Goal: Information Seeking & Learning: Learn about a topic

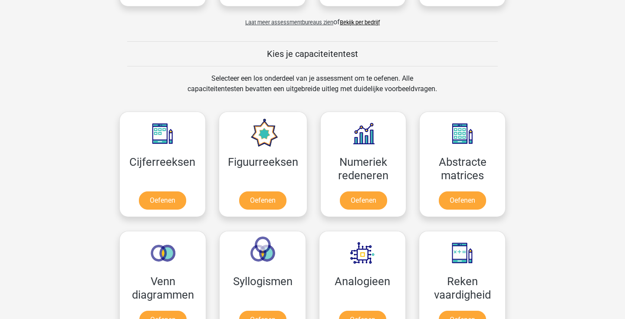
scroll to position [297, 0]
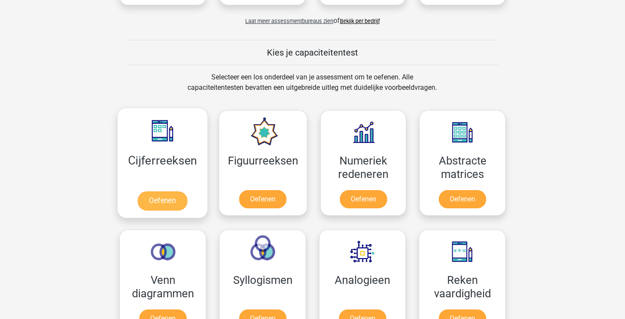
click at [175, 202] on link "Oefenen" at bounding box center [163, 201] width 50 height 19
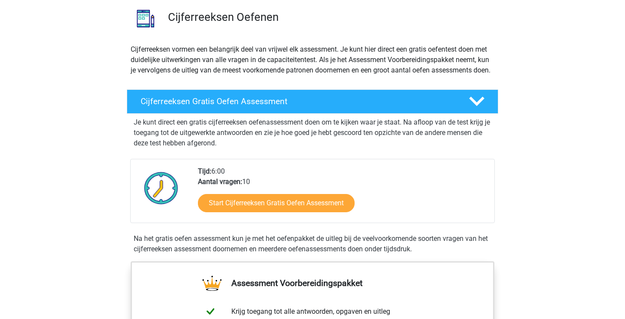
scroll to position [63, 0]
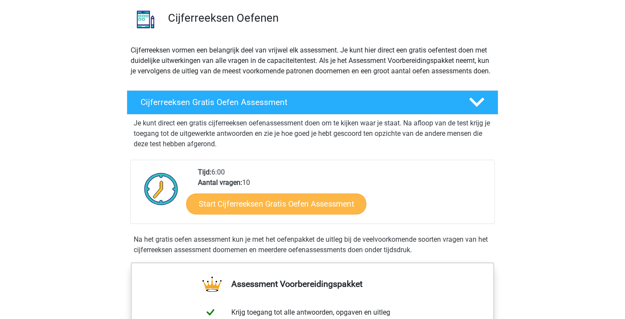
click at [274, 212] on link "Start Cijferreeksen Gratis Oefen Assessment" at bounding box center [276, 203] width 180 height 21
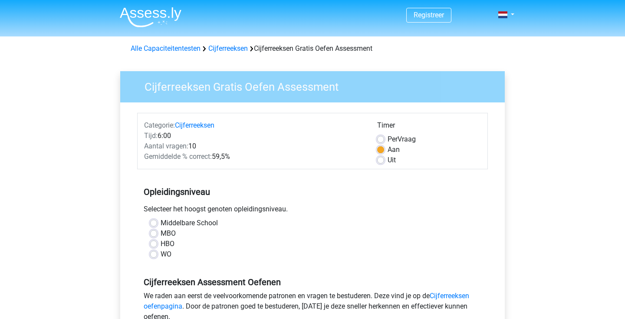
click at [161, 232] on label "MBO" at bounding box center [168, 233] width 15 height 10
click at [152, 232] on input "MBO" at bounding box center [153, 232] width 7 height 9
radio input "true"
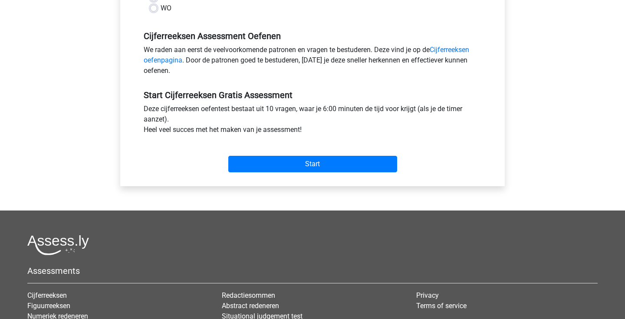
scroll to position [250, 0]
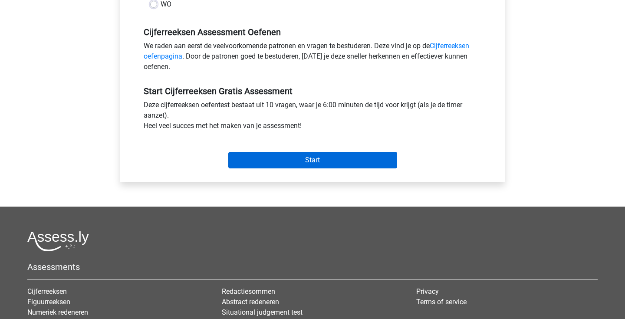
click at [316, 162] on input "Start" at bounding box center [312, 160] width 169 height 17
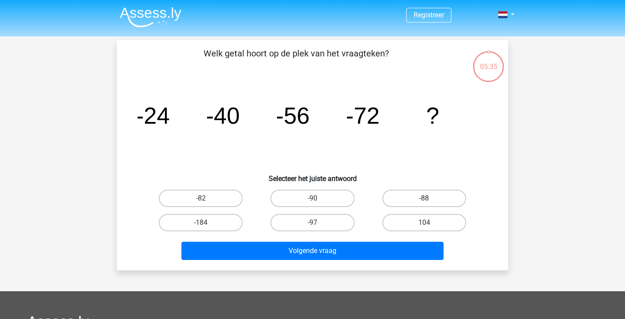
click at [433, 200] on label "-88" at bounding box center [425, 198] width 84 height 17
click at [430, 200] on input "-88" at bounding box center [427, 201] width 6 height 6
radio input "true"
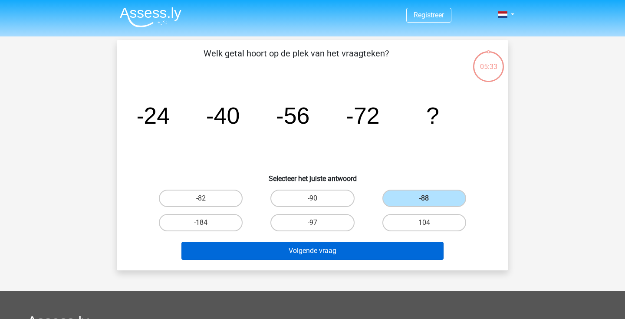
click at [343, 251] on button "Volgende vraag" at bounding box center [313, 251] width 263 height 18
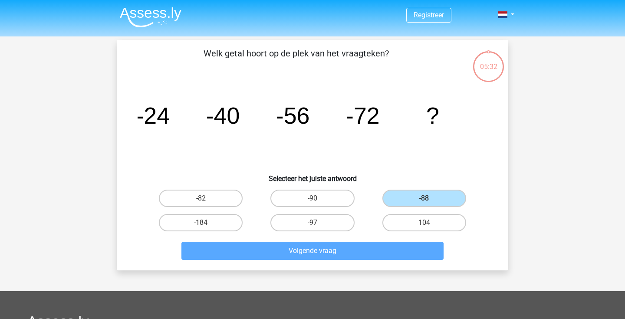
scroll to position [40, 0]
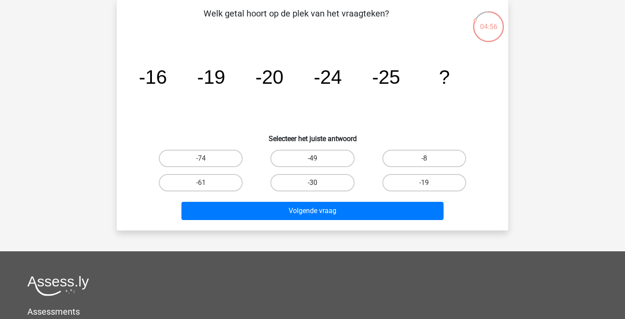
click at [311, 183] on label "-30" at bounding box center [313, 182] width 84 height 17
click at [313, 183] on input "-30" at bounding box center [316, 186] width 6 height 6
radio input "true"
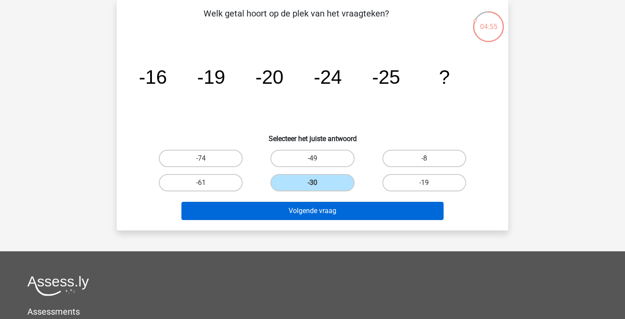
click at [307, 208] on button "Volgende vraag" at bounding box center [313, 211] width 263 height 18
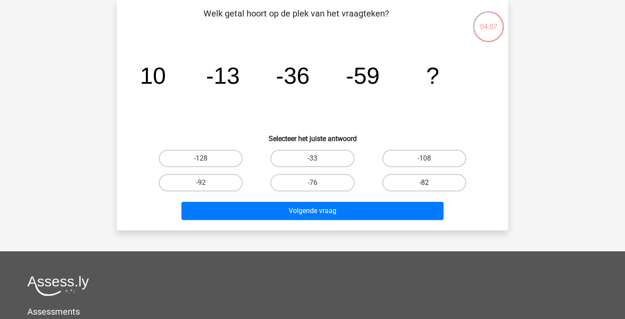
click at [427, 182] on label "-82" at bounding box center [425, 182] width 84 height 17
click at [427, 183] on input "-82" at bounding box center [427, 186] width 6 height 6
radio input "true"
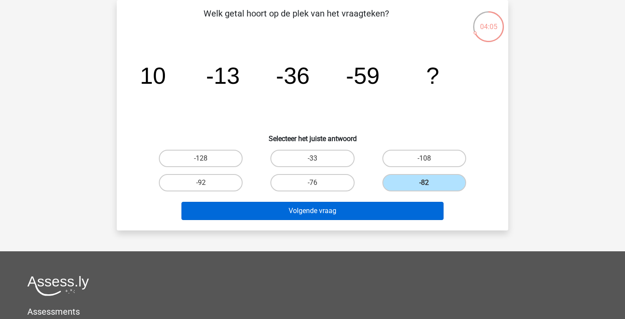
click at [336, 209] on button "Volgende vraag" at bounding box center [313, 211] width 263 height 18
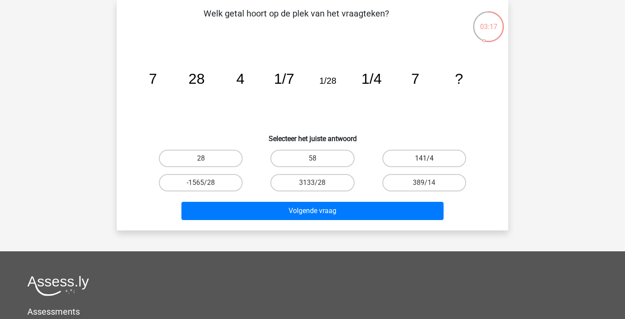
click at [435, 156] on label "141/4" at bounding box center [425, 158] width 84 height 17
click at [430, 159] on input "141/4" at bounding box center [427, 162] width 6 height 6
radio input "true"
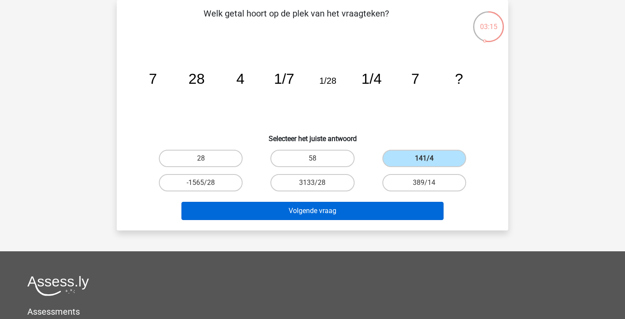
click at [353, 210] on button "Volgende vraag" at bounding box center [313, 211] width 263 height 18
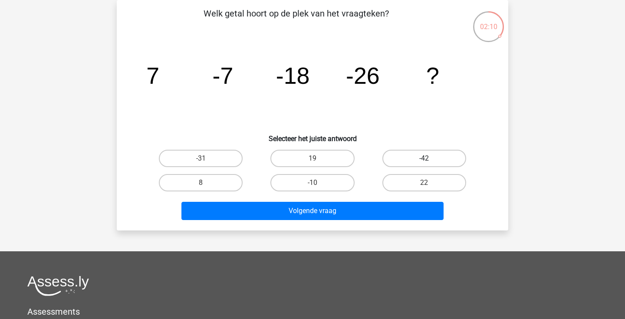
click at [421, 161] on label "-42" at bounding box center [425, 158] width 84 height 17
click at [424, 161] on input "-42" at bounding box center [427, 162] width 6 height 6
radio input "true"
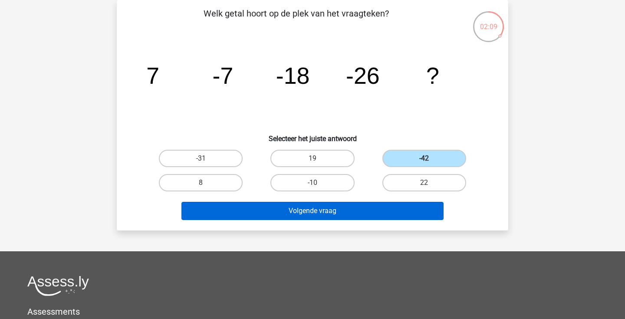
click at [325, 212] on button "Volgende vraag" at bounding box center [313, 211] width 263 height 18
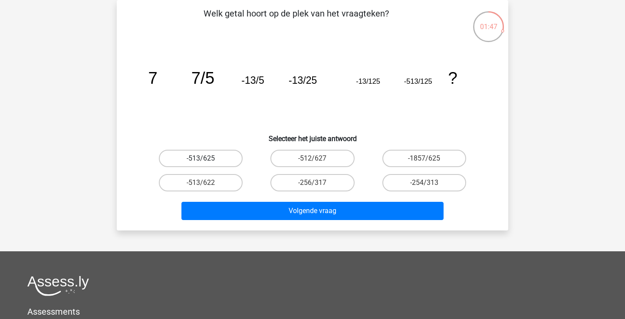
click at [215, 159] on label "-513/625" at bounding box center [201, 158] width 84 height 17
click at [207, 159] on input "-513/625" at bounding box center [204, 162] width 6 height 6
radio input "true"
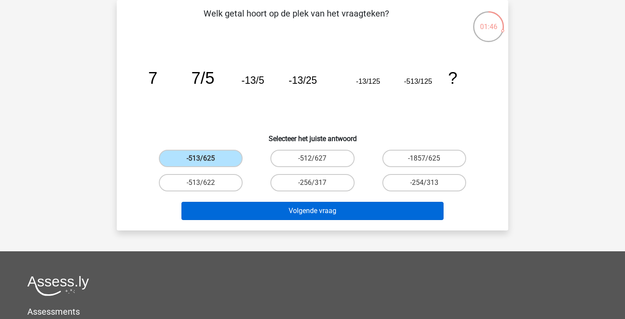
click at [270, 204] on button "Volgende vraag" at bounding box center [313, 211] width 263 height 18
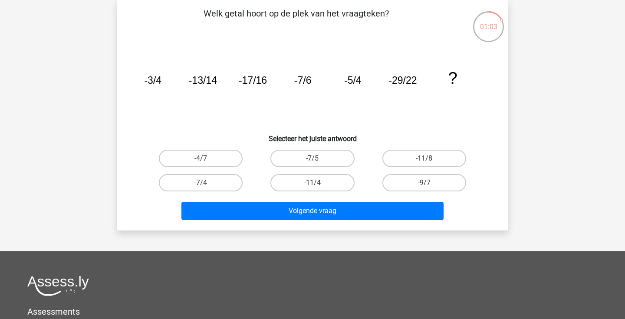
click at [314, 184] on input "-11/4" at bounding box center [316, 186] width 6 height 6
radio input "true"
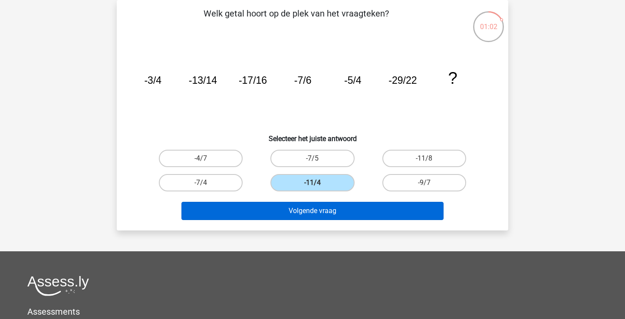
click at [311, 208] on button "Volgende vraag" at bounding box center [313, 211] width 263 height 18
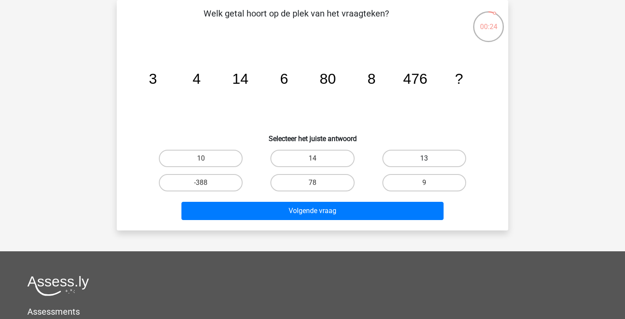
click at [425, 156] on label "13" at bounding box center [425, 158] width 84 height 17
click at [425, 159] on input "13" at bounding box center [427, 162] width 6 height 6
radio input "true"
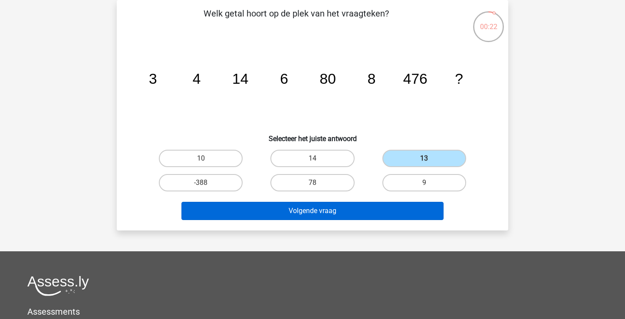
click at [331, 208] on button "Volgende vraag" at bounding box center [313, 211] width 263 height 18
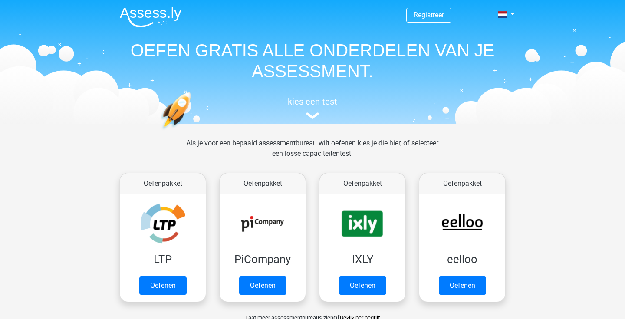
scroll to position [297, 0]
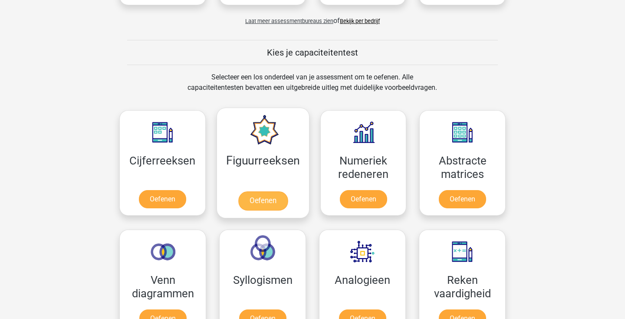
click at [271, 201] on link "Oefenen" at bounding box center [263, 201] width 50 height 19
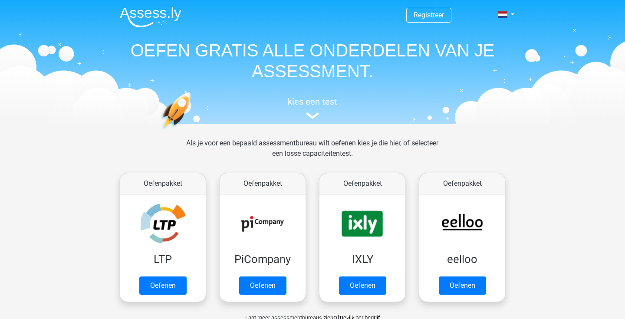
scroll to position [0, 0]
